Goal: Share content: Share content

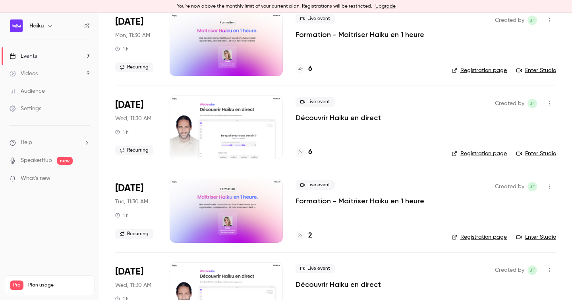
scroll to position [255, 0]
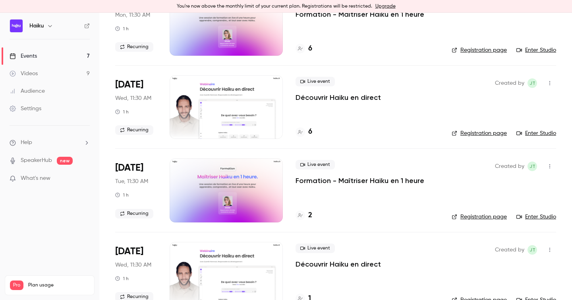
click at [37, 73] on div "Videos" at bounding box center [24, 74] width 28 height 8
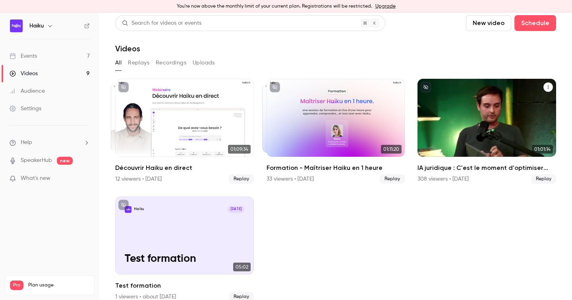
click at [545, 179] on span "Replay" at bounding box center [543, 179] width 25 height 10
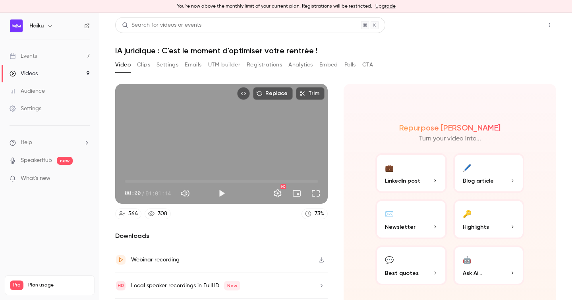
scroll to position [2, 0]
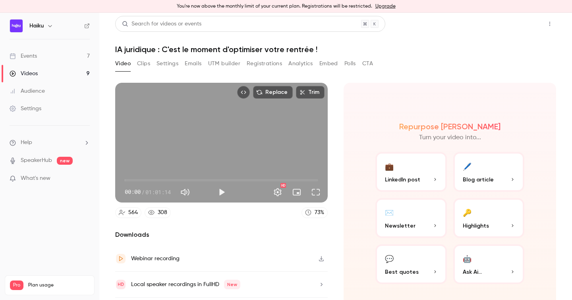
click at [521, 27] on button "Share" at bounding box center [521, 24] width 31 height 16
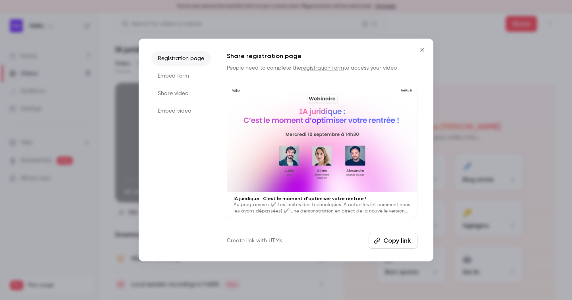
click at [393, 240] on button "Copy link" at bounding box center [393, 240] width 49 height 16
